Goal: Task Accomplishment & Management: Complete application form

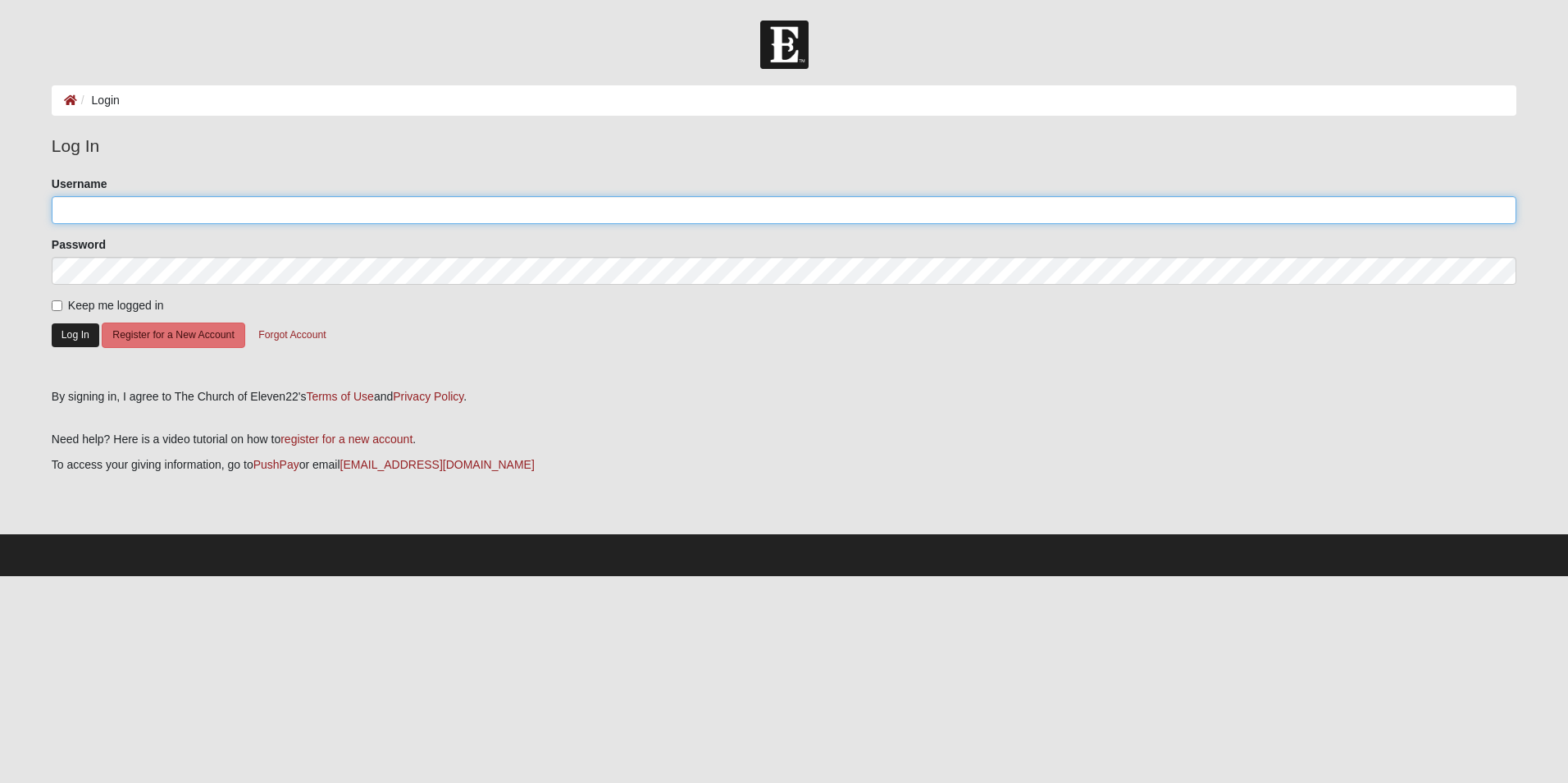
type input "michaelserig@gmail.com"
click at [70, 335] on button "Log In" at bounding box center [75, 334] width 48 height 23
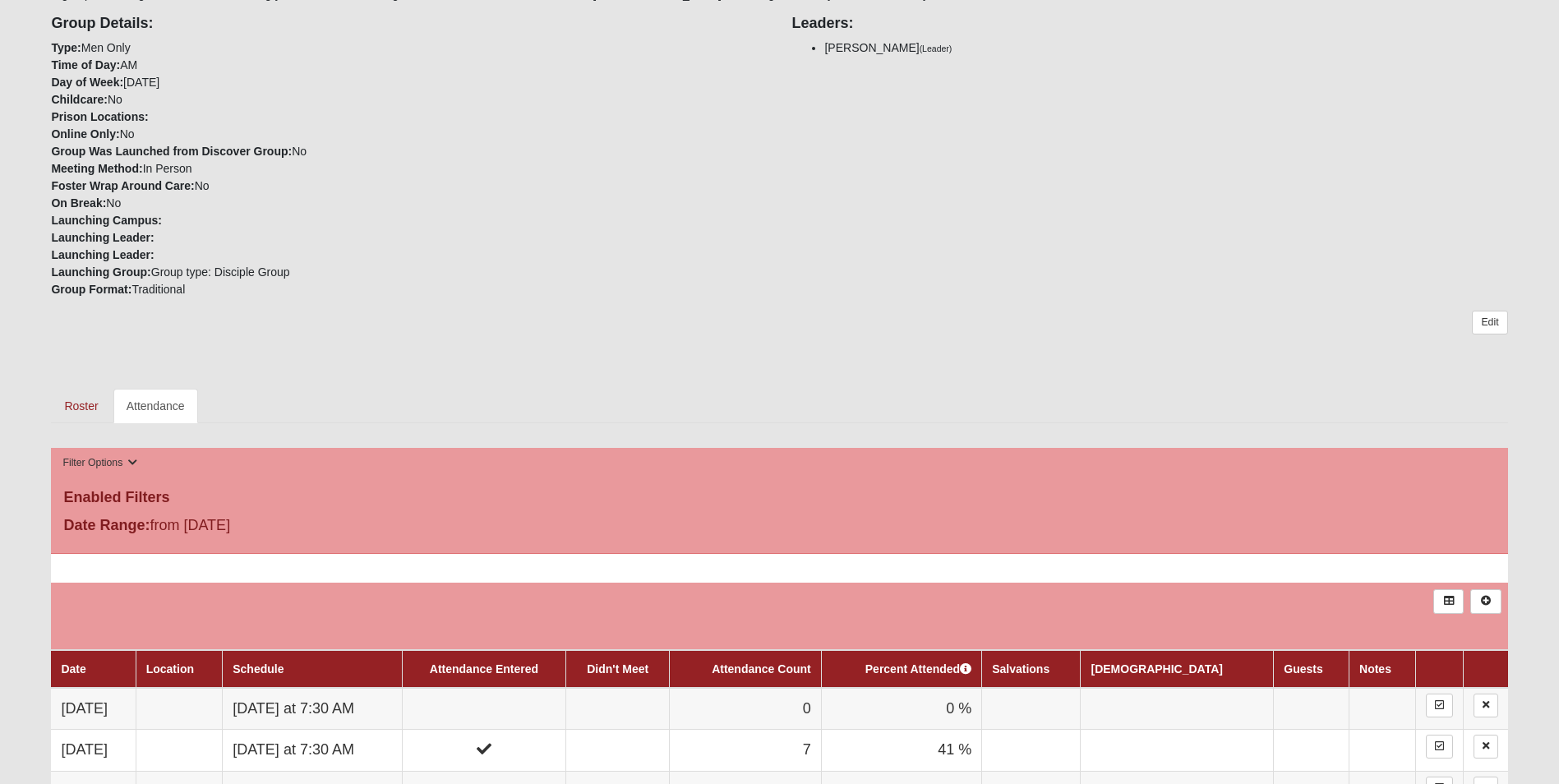
scroll to position [767, 0]
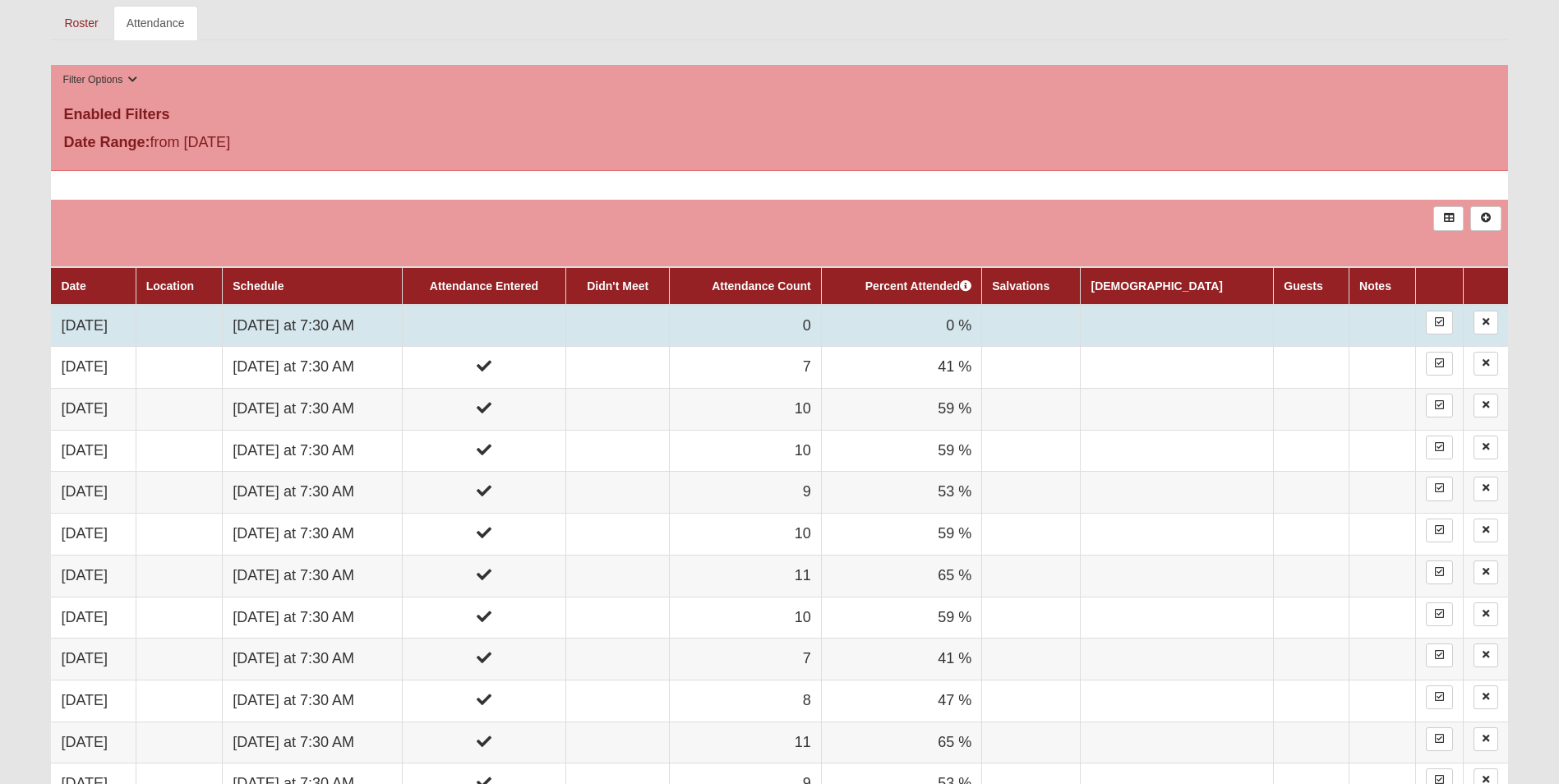
click at [331, 326] on td "[DATE] at 7:30 AM" at bounding box center [312, 325] width 180 height 42
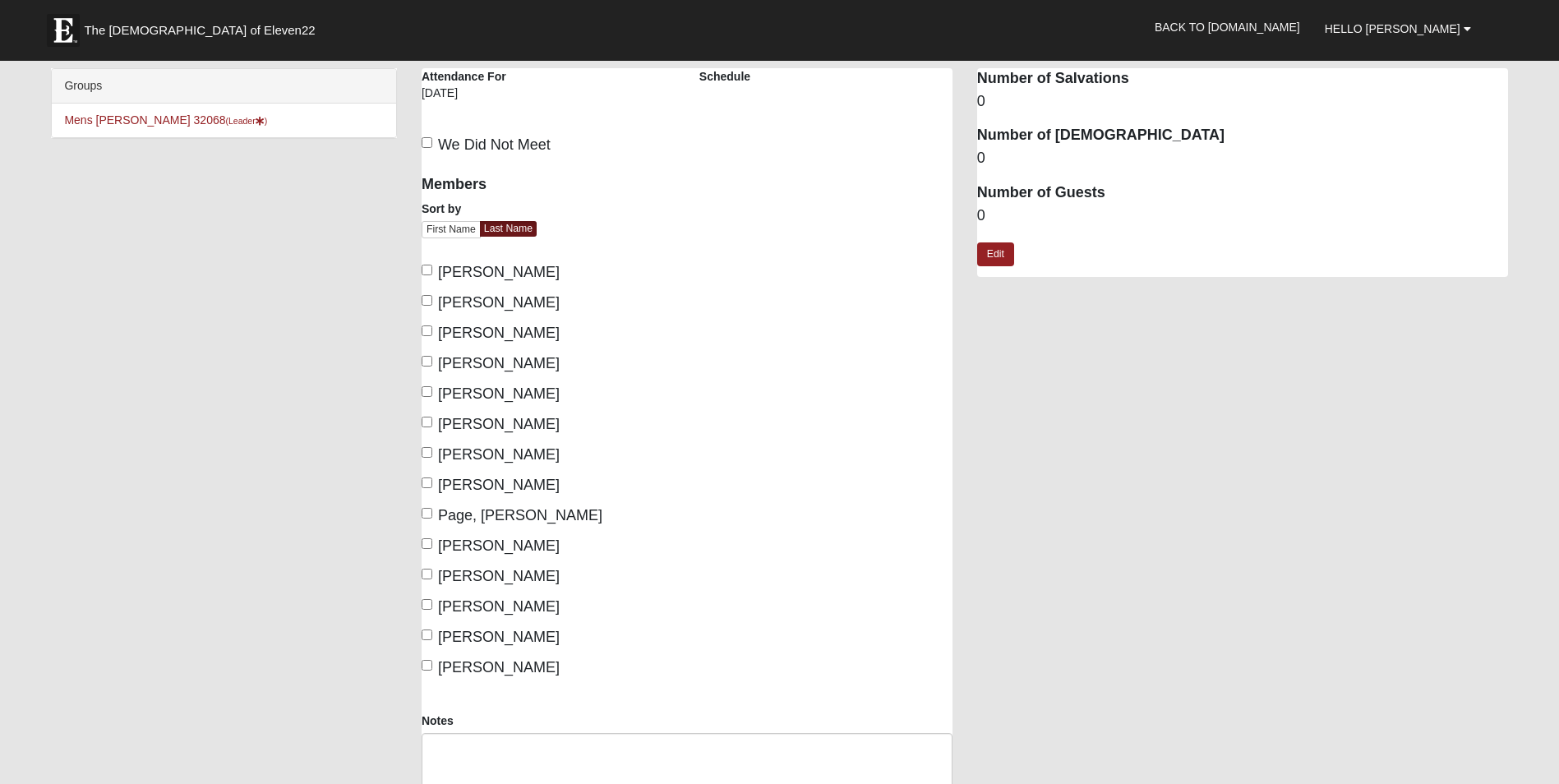
click at [448, 278] on span "Banks, Steve" at bounding box center [499, 271] width 121 height 16
click at [432, 275] on input "Banks, Steve" at bounding box center [427, 270] width 10 height 10
checkbox input "true"
click at [440, 357] on span "Davidson, Nate" at bounding box center [499, 363] width 121 height 16
click at [432, 357] on input "Davidson, Nate" at bounding box center [427, 361] width 10 height 10
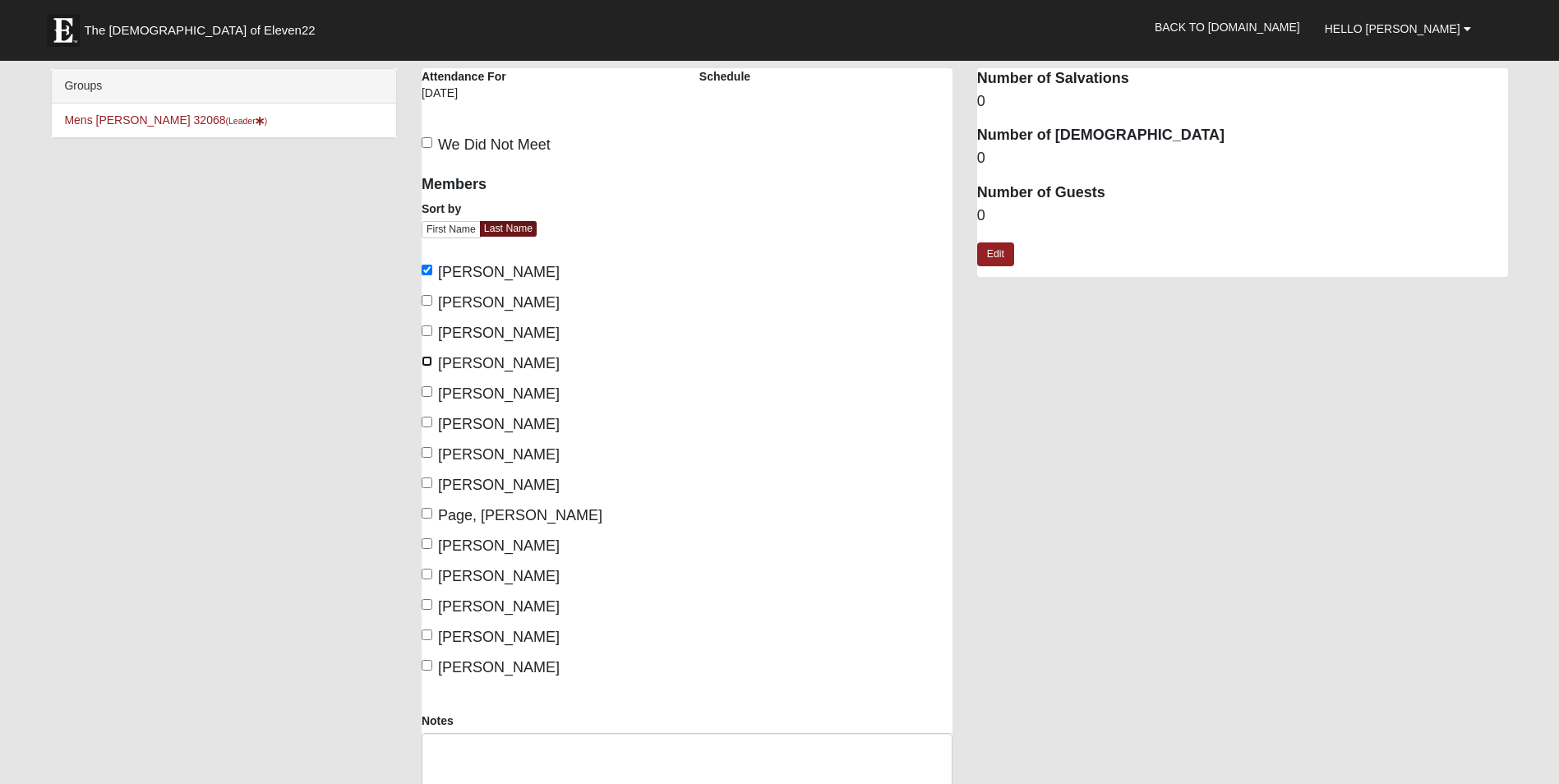
checkbox input "true"
click at [448, 398] on span "Edwards, Scott" at bounding box center [499, 393] width 121 height 16
click at [432, 396] on input "Edwards, Scott" at bounding box center [427, 391] width 10 height 10
checkbox input "true"
click at [453, 479] on span "Neely, Loren" at bounding box center [499, 484] width 121 height 16
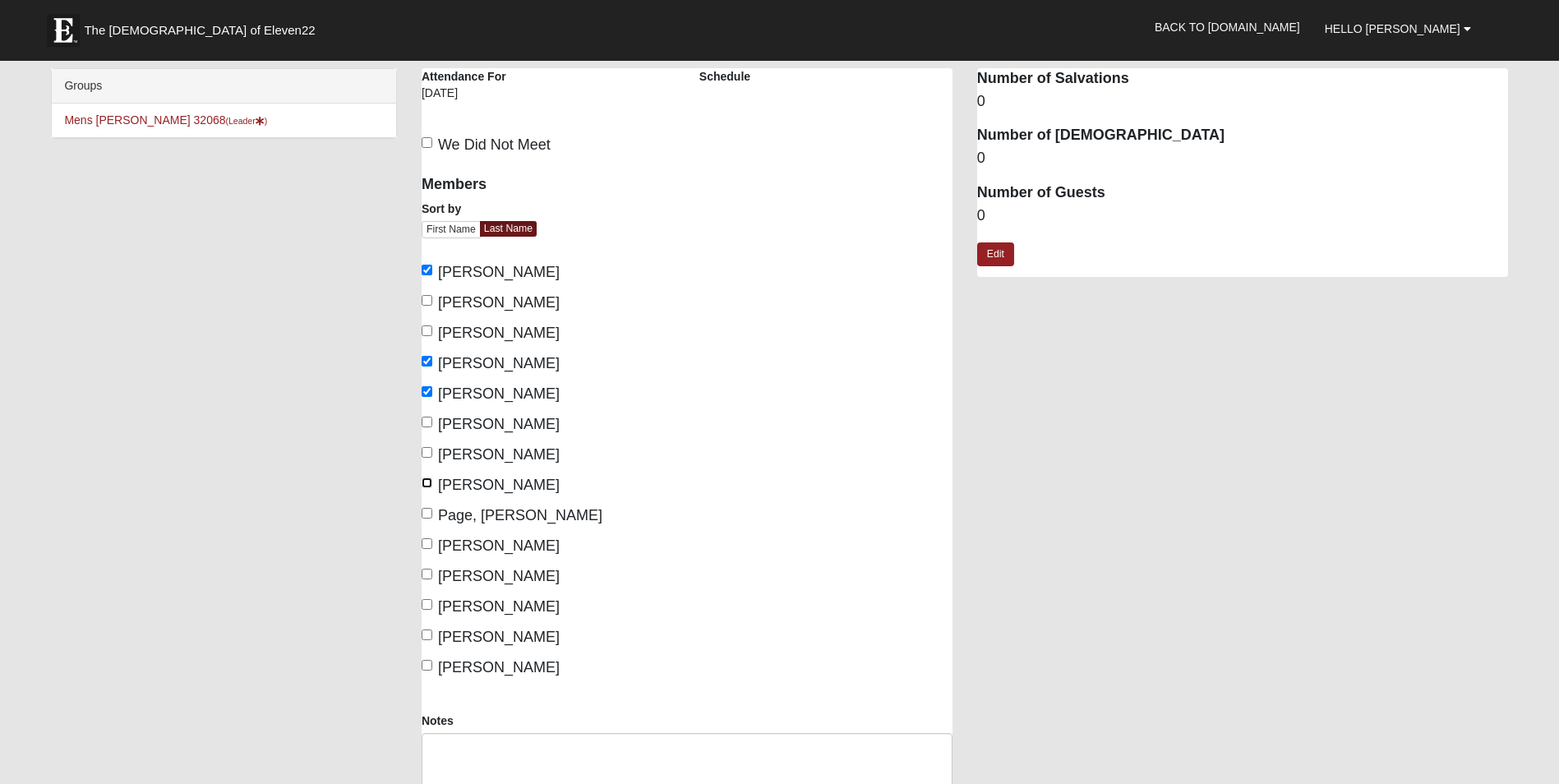
click at [432, 479] on input "Neely, Loren" at bounding box center [427, 482] width 10 height 10
checkbox input "true"
click at [453, 543] on span "Petros, Berekat" at bounding box center [499, 545] width 121 height 16
click at [432, 543] on input "Petros, Berekat" at bounding box center [427, 543] width 10 height 10
checkbox input "true"
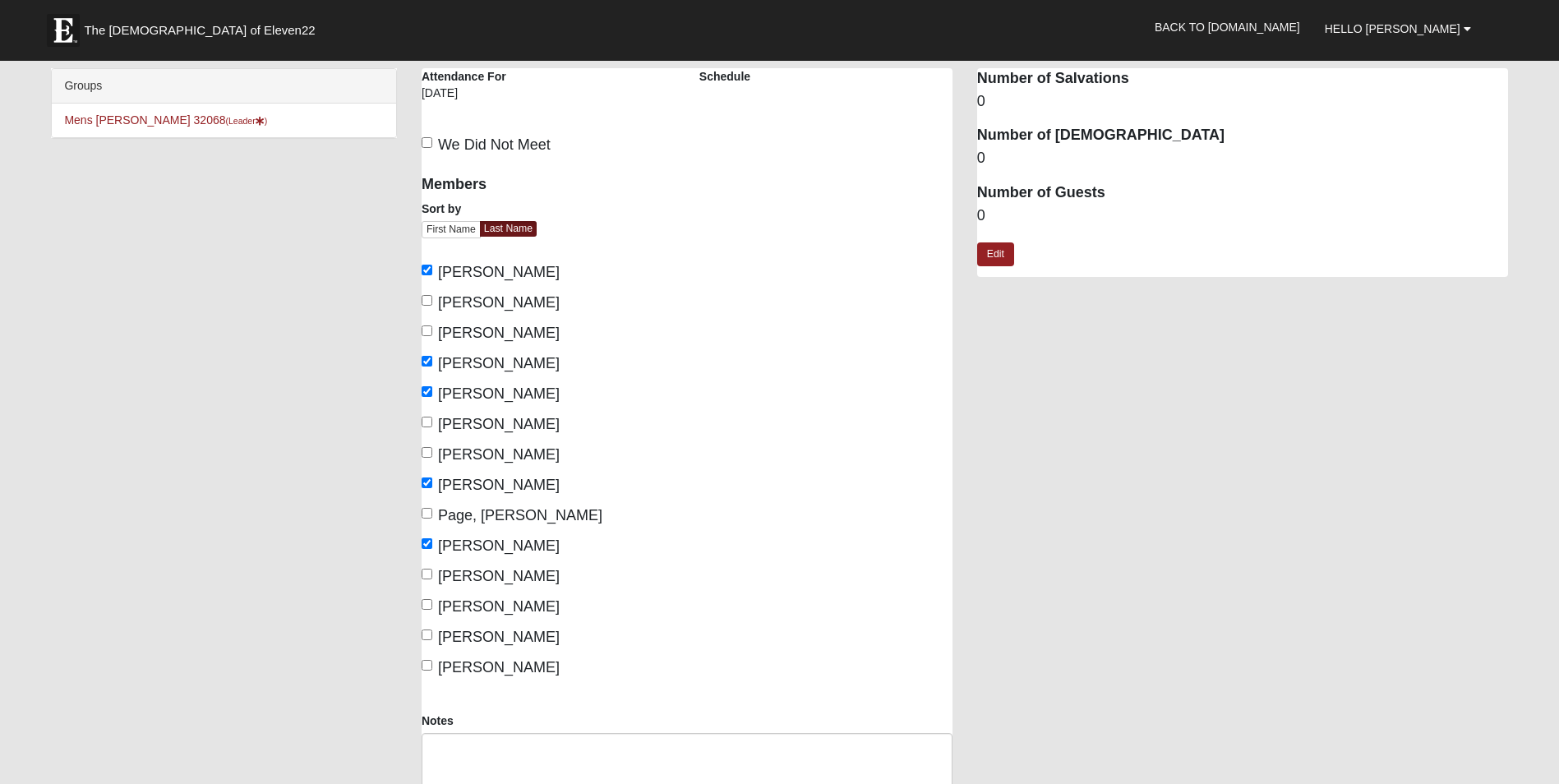
click at [452, 570] on span "Potrawski, Dave" at bounding box center [499, 575] width 121 height 16
click at [432, 570] on input "Potrawski, Dave" at bounding box center [427, 573] width 10 height 10
checkbox input "true"
click at [446, 604] on span "Serig, Mike" at bounding box center [499, 606] width 121 height 16
click at [432, 604] on input "Serig, Mike" at bounding box center [427, 604] width 10 height 10
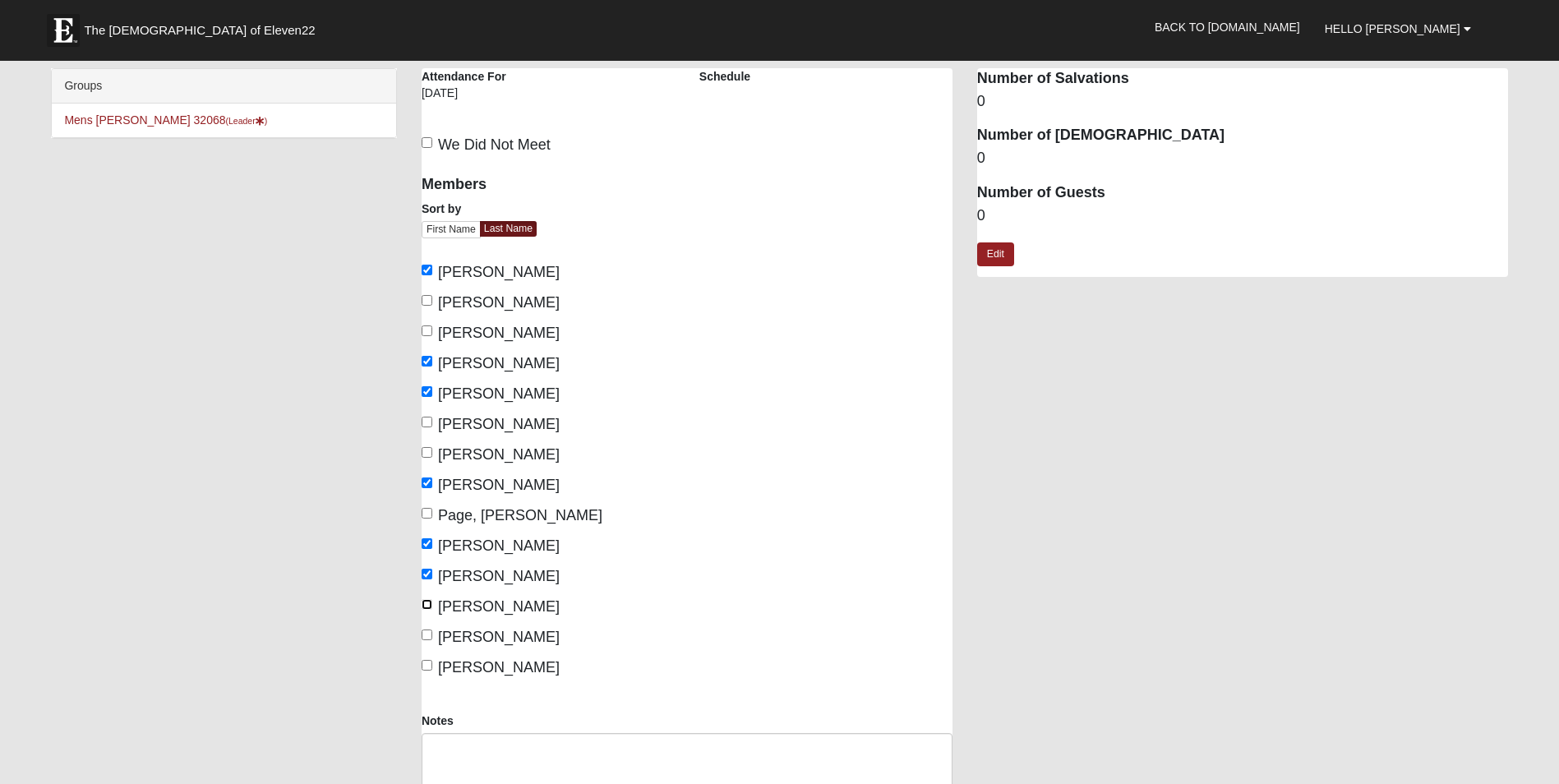
checkbox input "true"
click at [427, 670] on input "Yeomans, Cary" at bounding box center [427, 665] width 10 height 10
checkbox input "true"
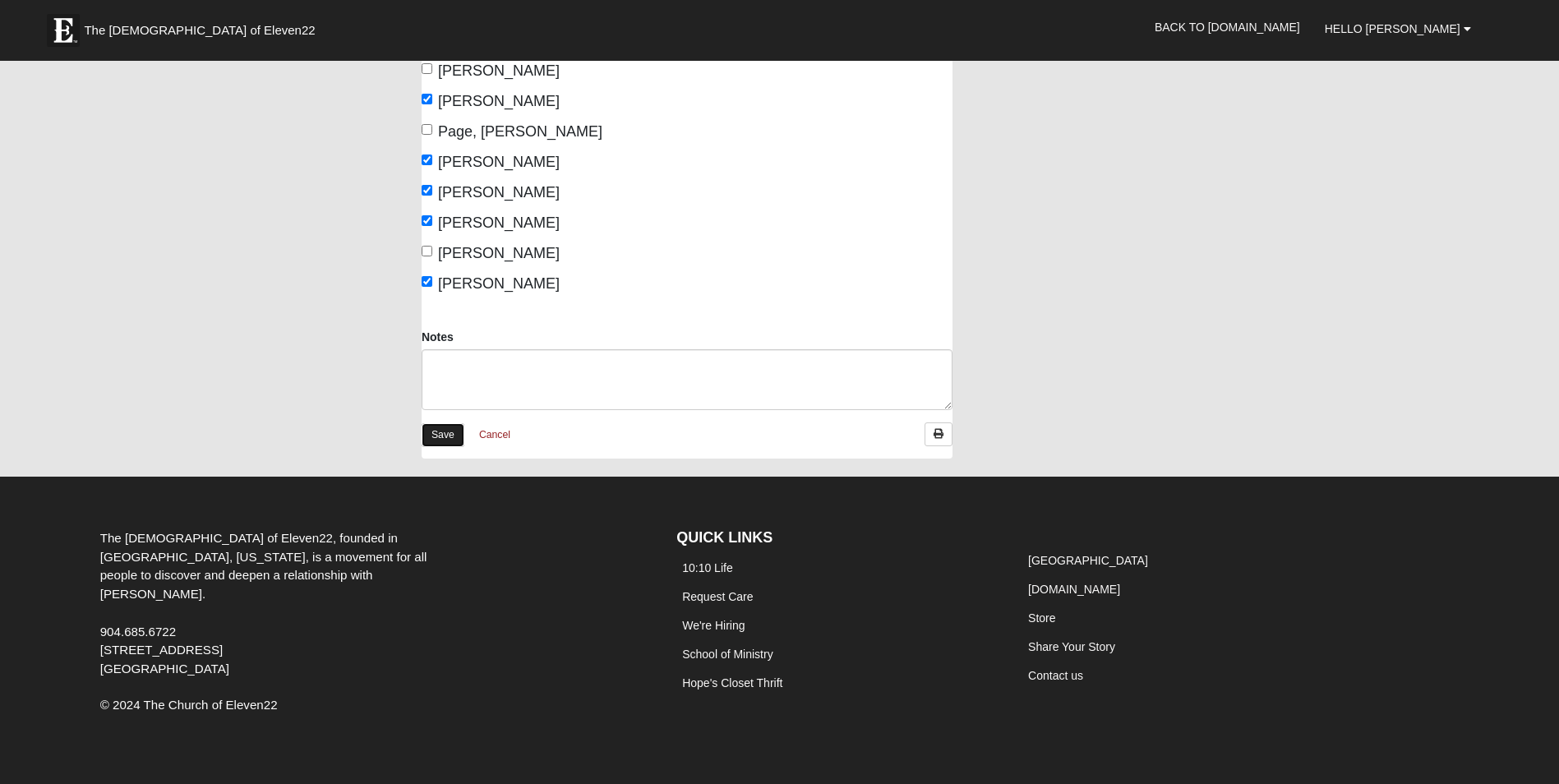
click at [423, 431] on link "Save" at bounding box center [442, 434] width 43 height 23
